Goal: Navigation & Orientation: Find specific page/section

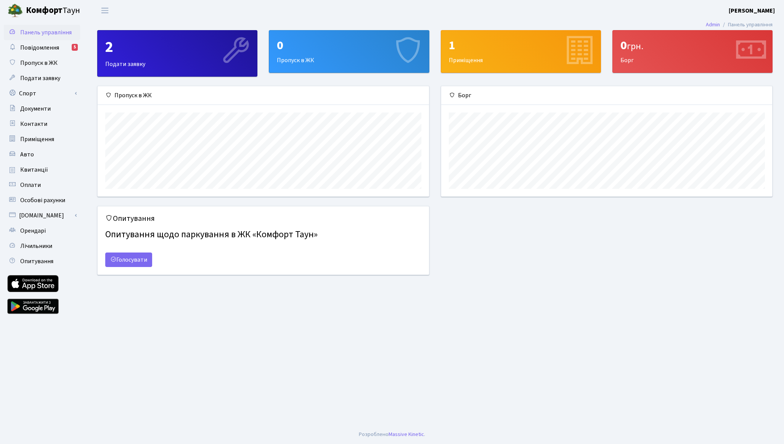
scroll to position [110, 331]
click at [38, 168] on span "Квитанції" at bounding box center [34, 169] width 28 height 8
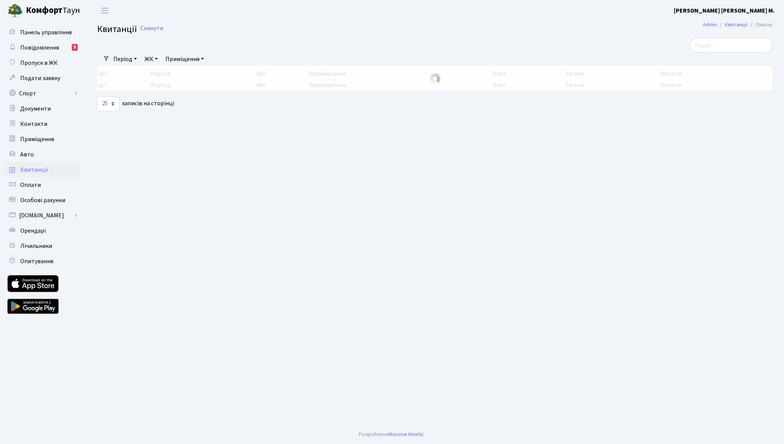
select select "25"
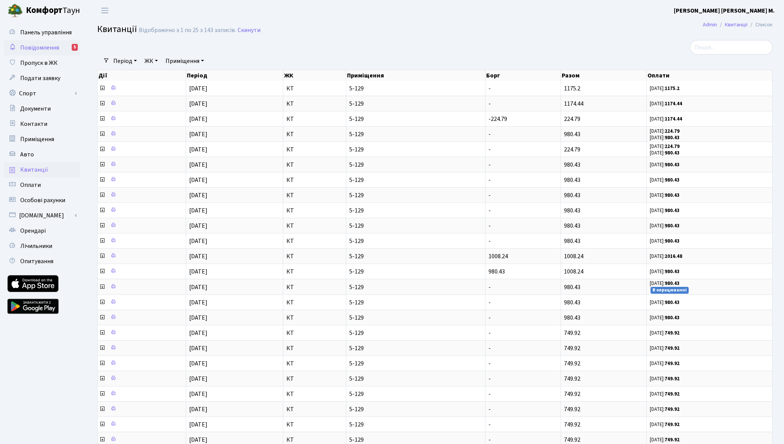
click at [48, 51] on span "Повідомлення" at bounding box center [39, 47] width 39 height 8
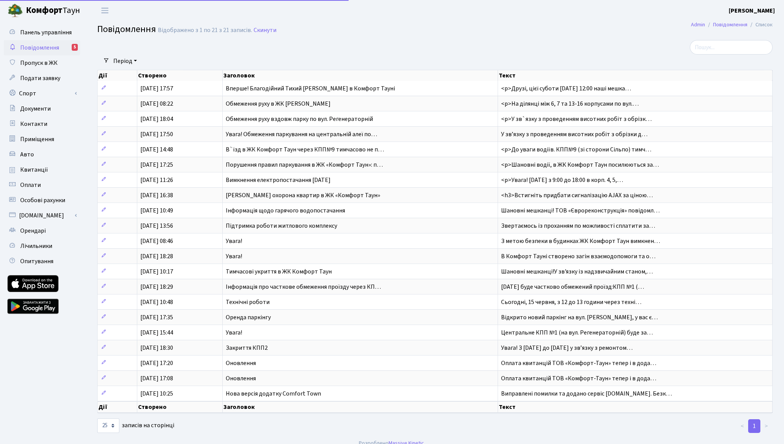
select select "25"
click at [747, 9] on b "[PERSON_NAME] [PERSON_NAME] М." at bounding box center [751, 10] width 46 height 8
click at [716, 37] on link "Вийти" at bounding box center [736, 42] width 76 height 12
